Goal: Participate in discussion

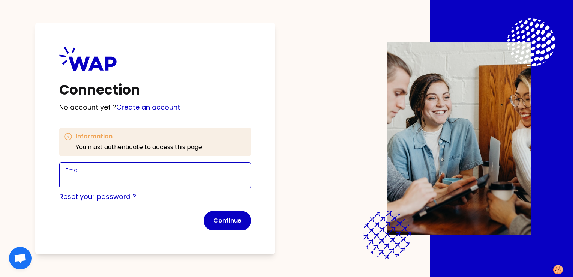
click at [96, 175] on input "Email" at bounding box center [155, 180] width 179 height 11
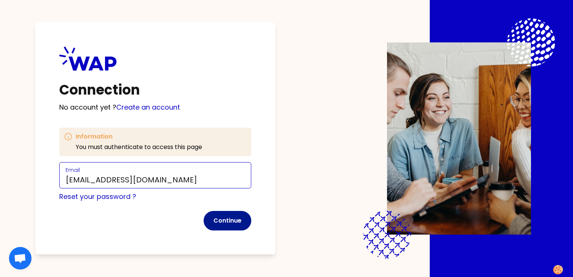
type input "[EMAIL_ADDRESS][DOMAIN_NAME]"
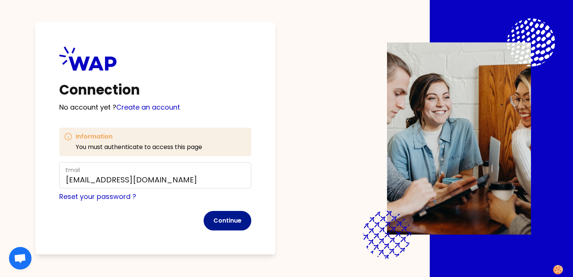
click at [231, 221] on button "Continue" at bounding box center [228, 221] width 48 height 20
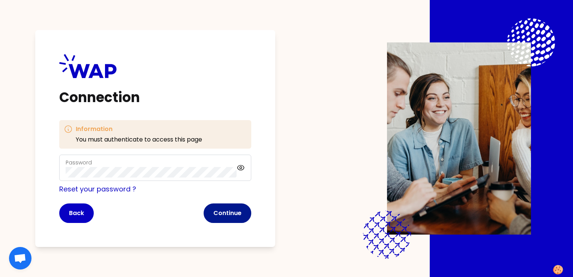
click at [222, 212] on button "Continue" at bounding box center [228, 213] width 48 height 20
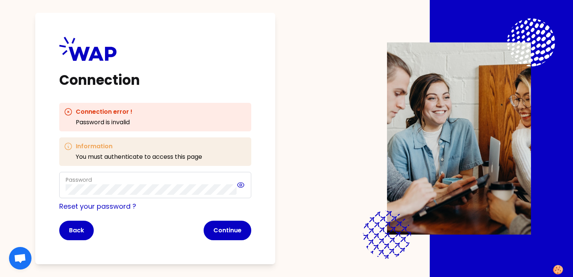
click at [241, 184] on icon at bounding box center [241, 185] width 9 height 9
click at [238, 231] on button "Continue" at bounding box center [228, 231] width 48 height 20
click at [116, 205] on link "Reset your password ?" at bounding box center [97, 206] width 77 height 9
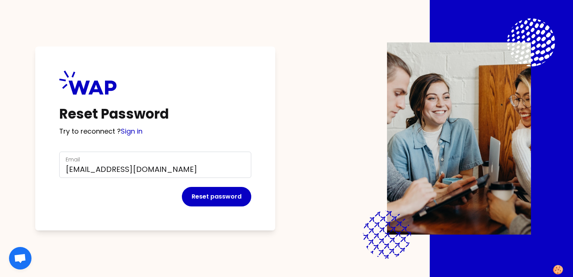
click at [292, 220] on div "Reset Password Try to reconnect ? Sign in Email charlotte.roure@somfy.com Reset…" at bounding box center [286, 138] width 525 height 277
click at [216, 202] on button "Reset password" at bounding box center [216, 197] width 69 height 20
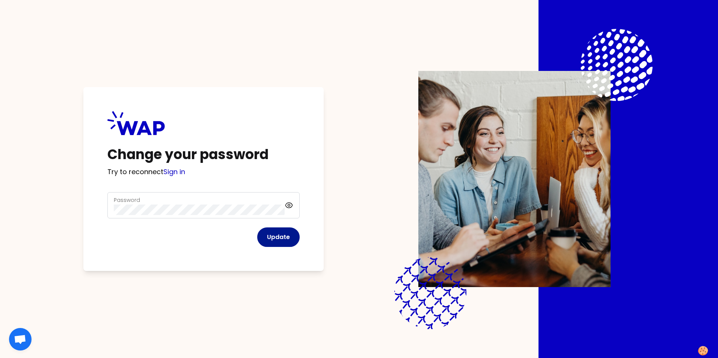
click at [186, 8] on button "Update" at bounding box center [278, 237] width 42 height 20
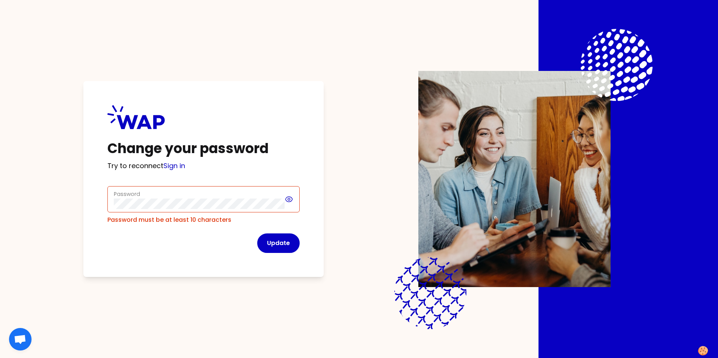
click at [186, 8] on icon at bounding box center [288, 199] width 9 height 9
click at [70, 8] on div "Change your password Try to reconnect Sign in Password Password must be at leas…" at bounding box center [359, 179] width 622 height 358
click at [107, 8] on div "Change your password Try to reconnect Sign in Password Password must be at leas…" at bounding box center [203, 179] width 240 height 196
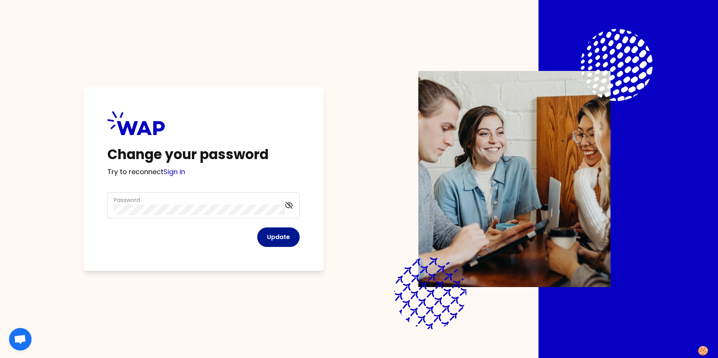
click at [186, 8] on button "Update" at bounding box center [278, 237] width 42 height 20
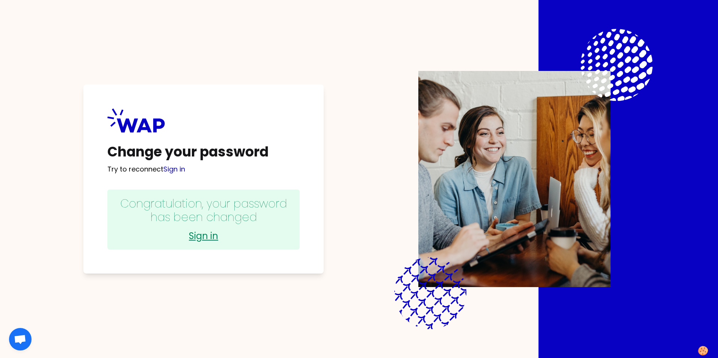
click at [186, 8] on link "Sign in" at bounding box center [203, 236] width 177 height 12
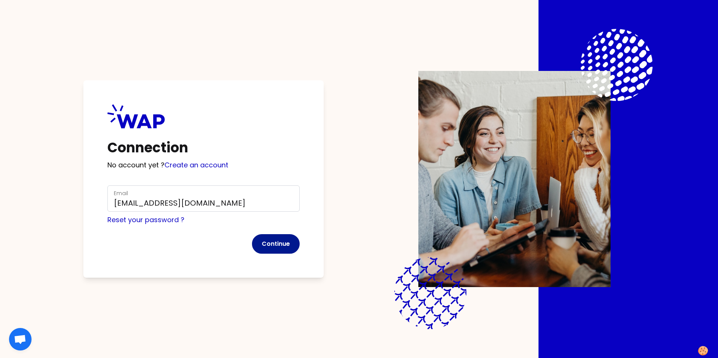
click at [186, 8] on button "Continue" at bounding box center [276, 244] width 48 height 20
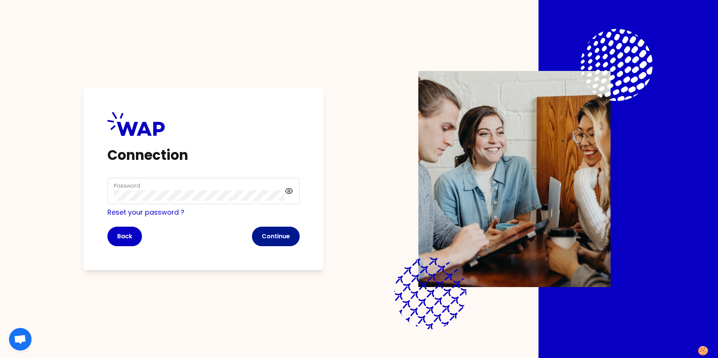
click at [186, 8] on button "Continue" at bounding box center [276, 237] width 48 height 20
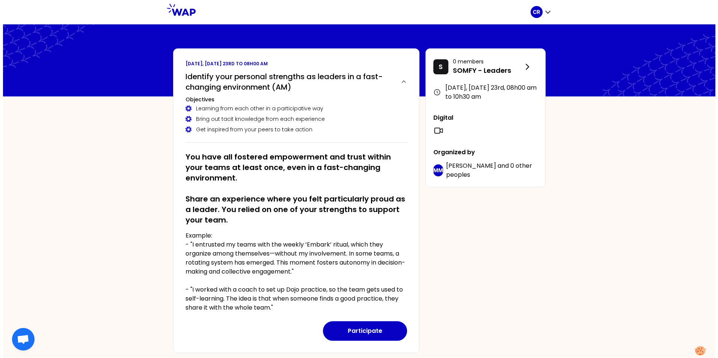
scroll to position [75, 0]
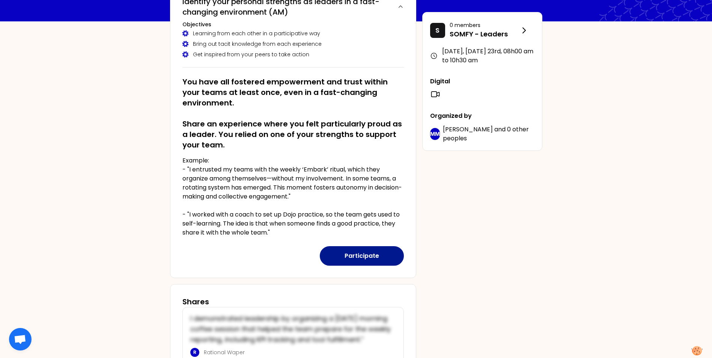
click at [186, 8] on button "Participate" at bounding box center [362, 256] width 84 height 20
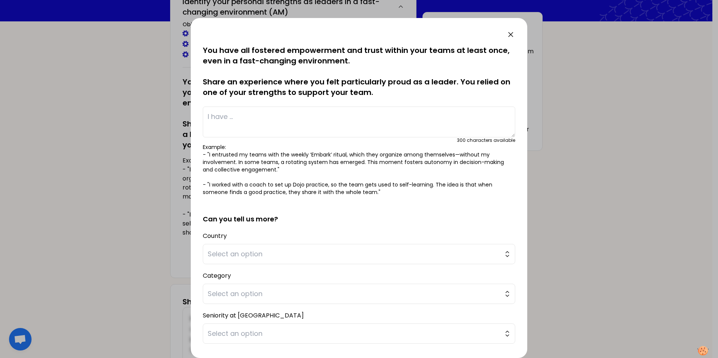
click at [186, 8] on textarea at bounding box center [359, 122] width 312 height 31
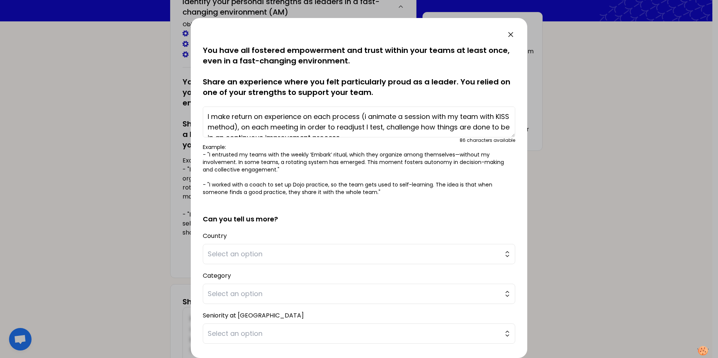
scroll to position [5, 0]
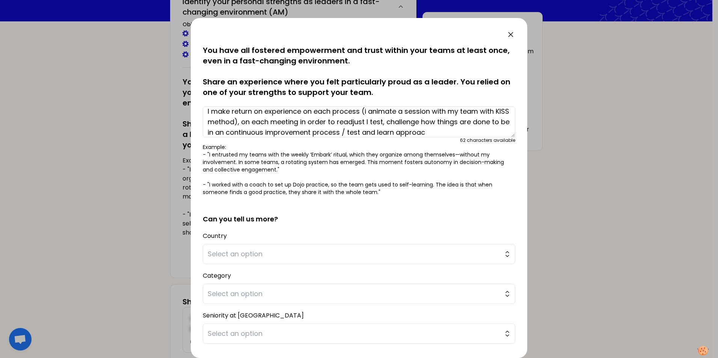
type textarea "I make return on experience on each process (i animate a session with my team w…"
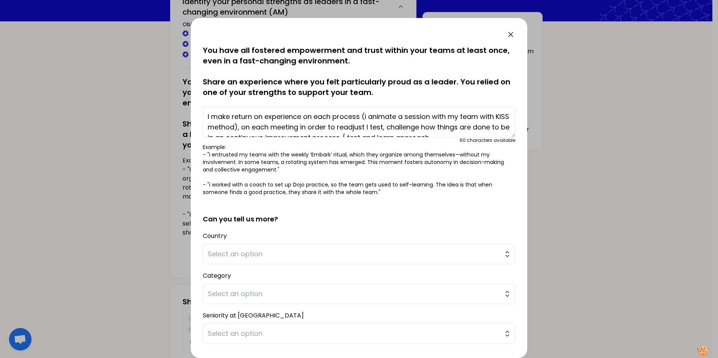
drag, startPoint x: 449, startPoint y: 132, endPoint x: 187, endPoint y: 107, distance: 263.2
click at [186, 8] on div "saved You have all fostered empowerment and trust within your teams at least on…" at bounding box center [359, 179] width 718 height 358
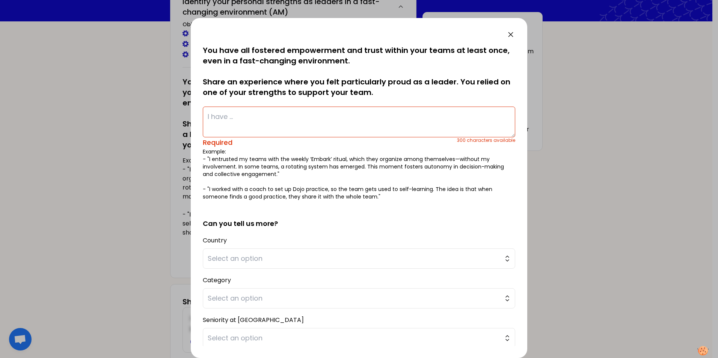
paste textarea "As a leader, I emphasize continuous improvement by conducting regular retrospec…"
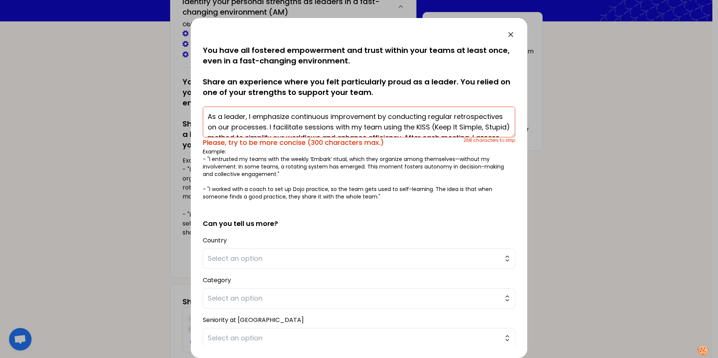
click at [186, 8] on textarea "As a leader, I emphasize continuous improvement by conducting regular retrospec…" at bounding box center [359, 122] width 312 height 31
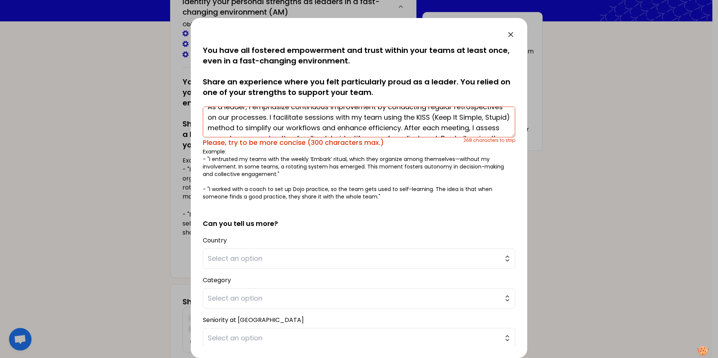
scroll to position [15, 0]
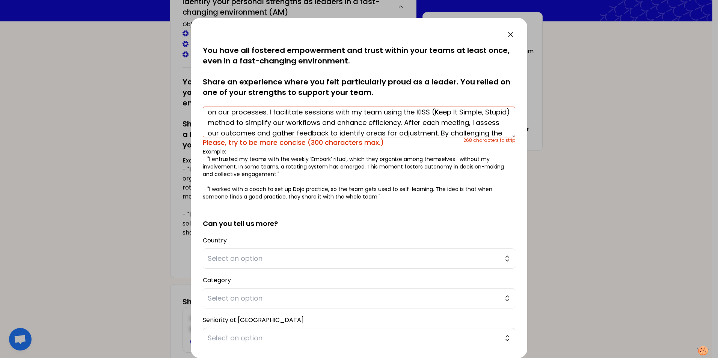
click at [186, 8] on textarea "As a leader, I emphasize continuous improvement by conducting regular retrospec…" at bounding box center [359, 122] width 312 height 31
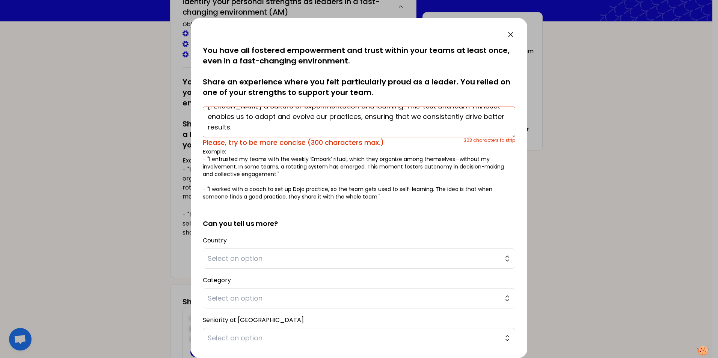
drag, startPoint x: 355, startPoint y: 114, endPoint x: 376, endPoint y: 119, distance: 21.9
click at [186, 8] on textarea "As a leader, I emphasize continuous improvement by conducting regular retrospec…" at bounding box center [359, 122] width 312 height 31
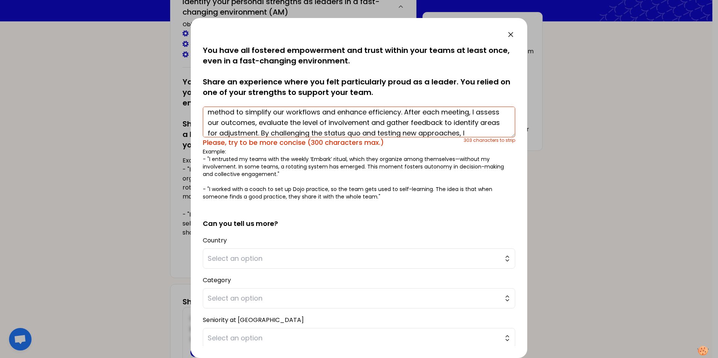
scroll to position [0, 0]
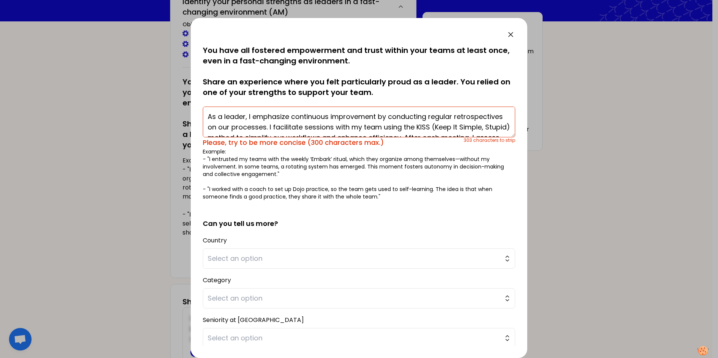
click at [186, 8] on textarea "As a leader, I emphasize continuous improvement by conducting regular retrospec…" at bounding box center [359, 122] width 312 height 31
type textarea "As a leader, I emphasize continuous improvement by conducting regular retrospec…"
drag, startPoint x: 250, startPoint y: 55, endPoint x: 96, endPoint y: 35, distance: 155.9
click at [99, 8] on div "saved You have all fostered empowerment and trust within your teams at least on…" at bounding box center [359, 179] width 718 height 358
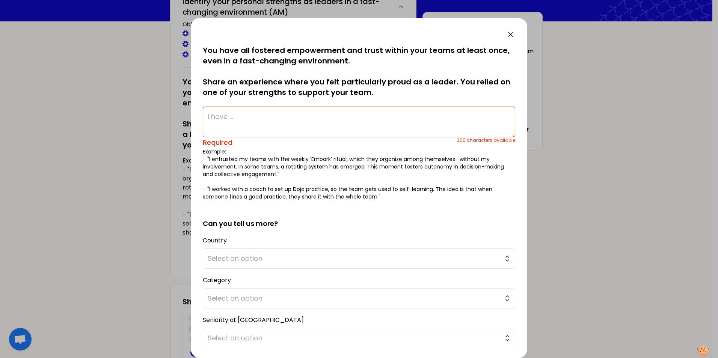
paste textarea "As a leader, I focus on continuous improvement by facilitating regular retrospe…"
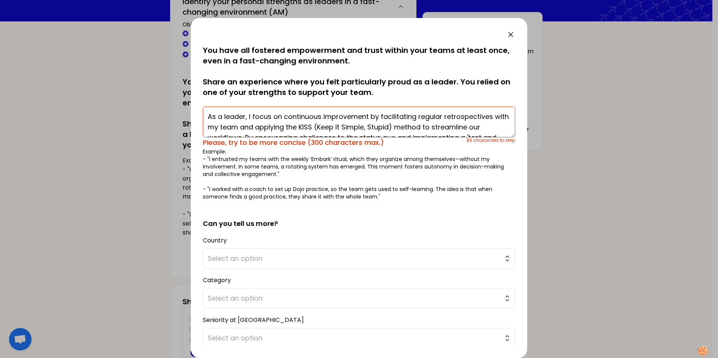
drag, startPoint x: 249, startPoint y: 116, endPoint x: 175, endPoint y: 118, distance: 73.6
click at [175, 8] on div "saved You have all fostered empowerment and trust within your teams at least on…" at bounding box center [359, 179] width 718 height 358
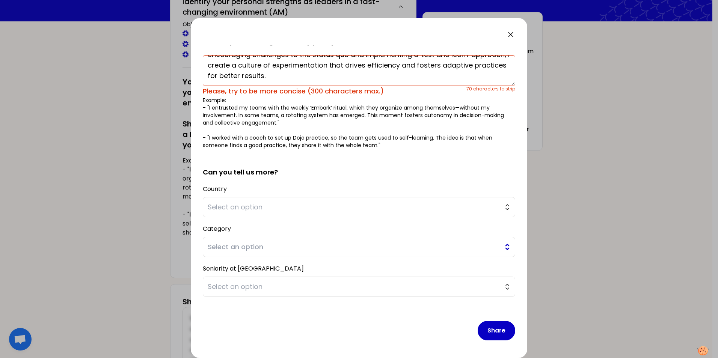
scroll to position [52, 0]
click at [186, 8] on span "Select an option" at bounding box center [354, 207] width 292 height 11
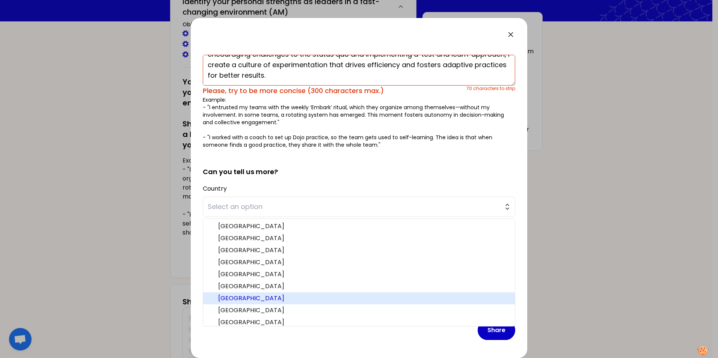
click at [186, 8] on span "[GEOGRAPHIC_DATA]" at bounding box center [363, 298] width 290 height 9
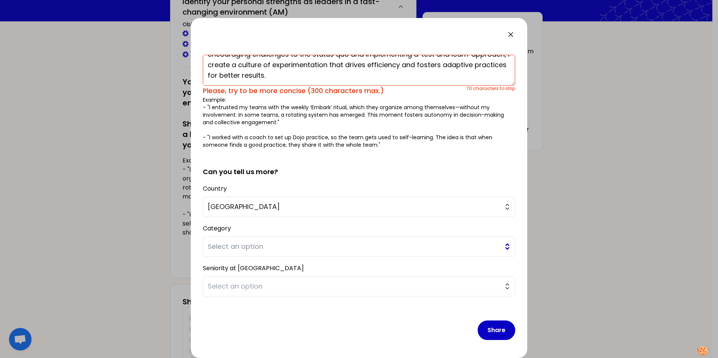
click at [186, 8] on span "Select an option" at bounding box center [354, 246] width 292 height 11
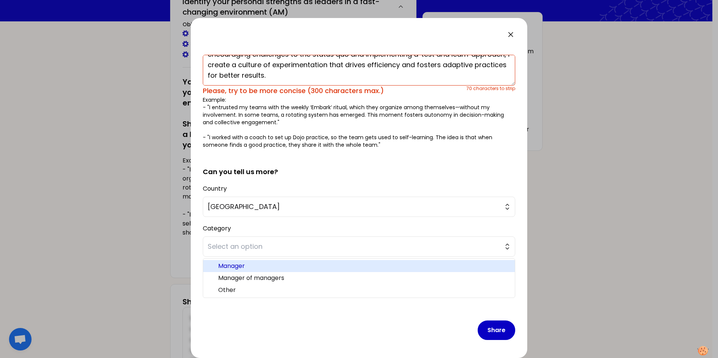
click at [186, 8] on span "Manager" at bounding box center [363, 266] width 290 height 9
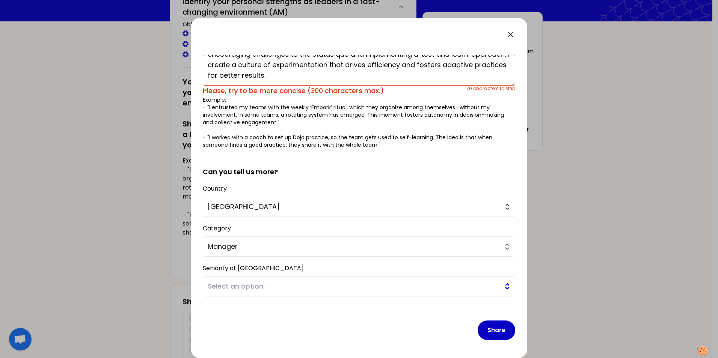
click at [186, 8] on span "Select an option" at bounding box center [354, 286] width 292 height 11
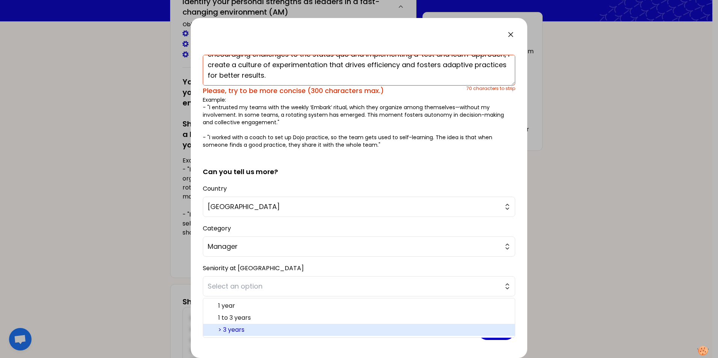
drag, startPoint x: 244, startPoint y: 329, endPoint x: 376, endPoint y: 342, distance: 132.4
click at [186, 8] on span "> 3 years" at bounding box center [363, 329] width 290 height 9
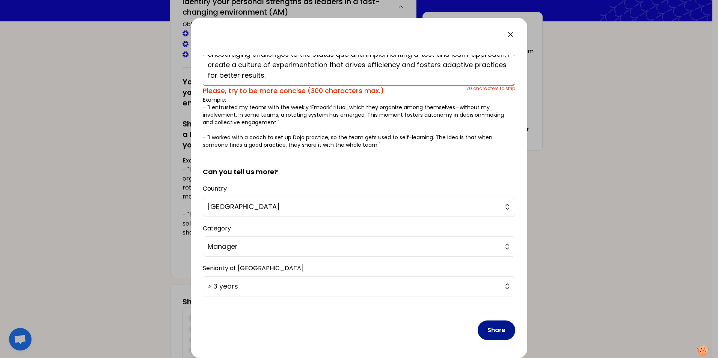
click at [186, 8] on button "Share" at bounding box center [496, 331] width 38 height 20
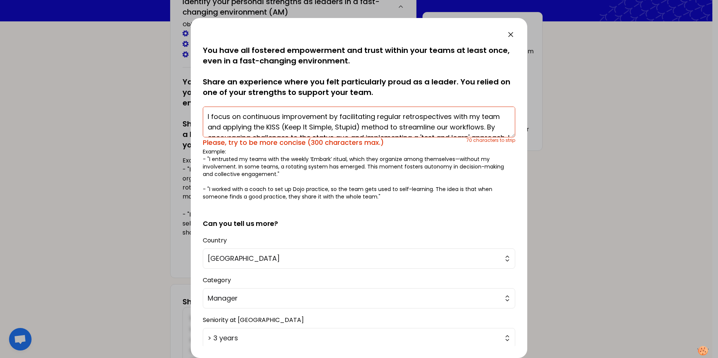
scroll to position [15, 0]
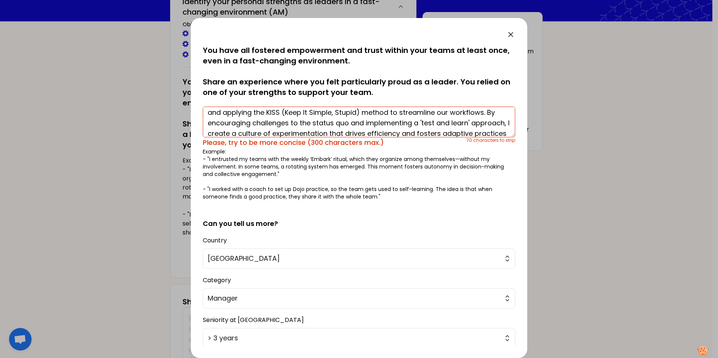
drag, startPoint x: 411, startPoint y: 126, endPoint x: 241, endPoint y: 123, distance: 170.4
click at [186, 8] on textarea "I focus on continuous improvement by facilitating regular retrospectives with m…" at bounding box center [359, 122] width 312 height 31
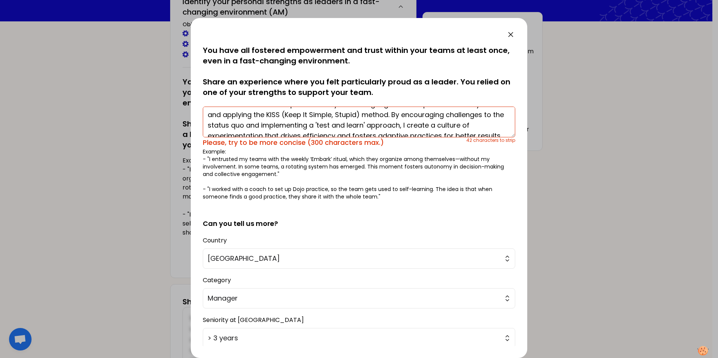
scroll to position [32, 0]
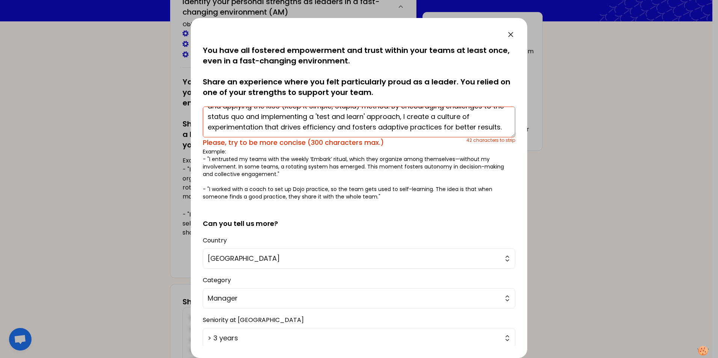
drag, startPoint x: 235, startPoint y: 133, endPoint x: 299, endPoint y: 120, distance: 65.1
click at [186, 8] on textarea "I focus on continuous improvement by facilitating regular retrospectives with m…" at bounding box center [359, 122] width 312 height 31
drag, startPoint x: 271, startPoint y: 127, endPoint x: 345, endPoint y: 126, distance: 73.2
click at [186, 8] on textarea "I focus on continuous improvement by facilitating regular retrospectives with m…" at bounding box center [359, 122] width 312 height 31
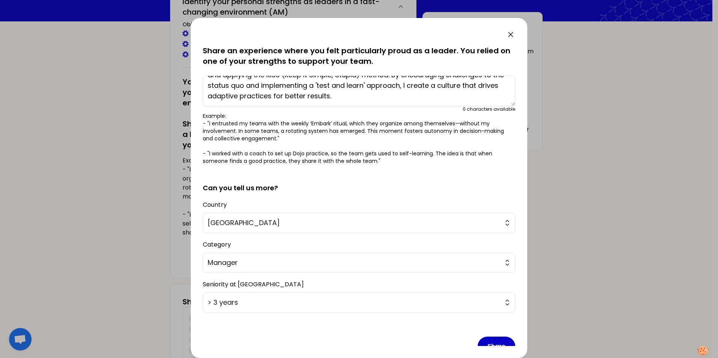
scroll to position [47, 0]
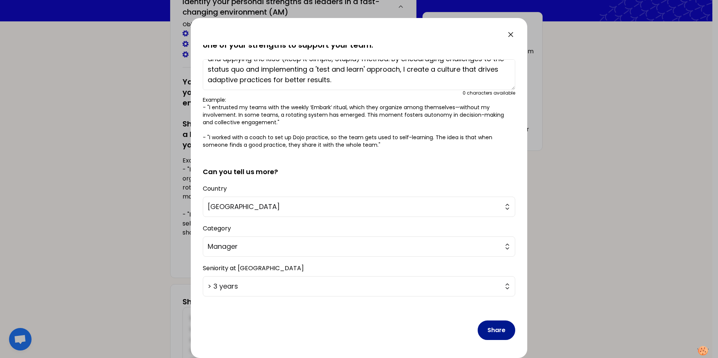
type textarea "I focus on continuous improvement by facilitating regular retrospectives with m…"
drag, startPoint x: 496, startPoint y: 331, endPoint x: 490, endPoint y: 331, distance: 6.0
click at [186, 8] on button "Share" at bounding box center [496, 331] width 38 height 20
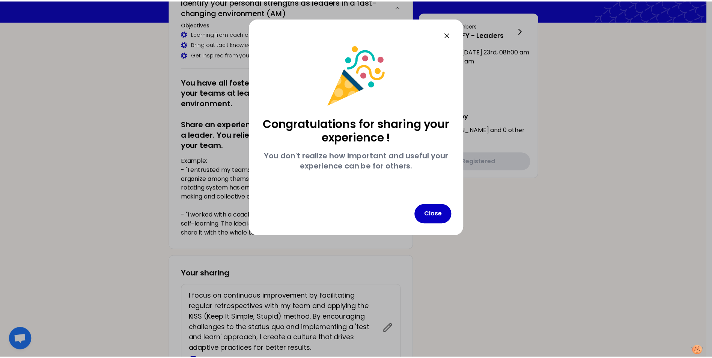
scroll to position [0, 0]
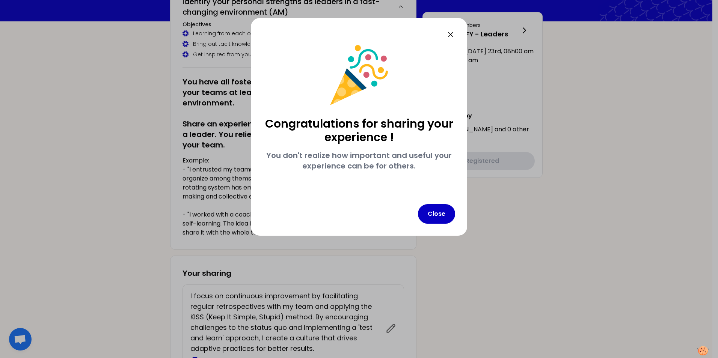
click at [186, 8] on icon at bounding box center [450, 34] width 9 height 9
